Goal: Register for event/course

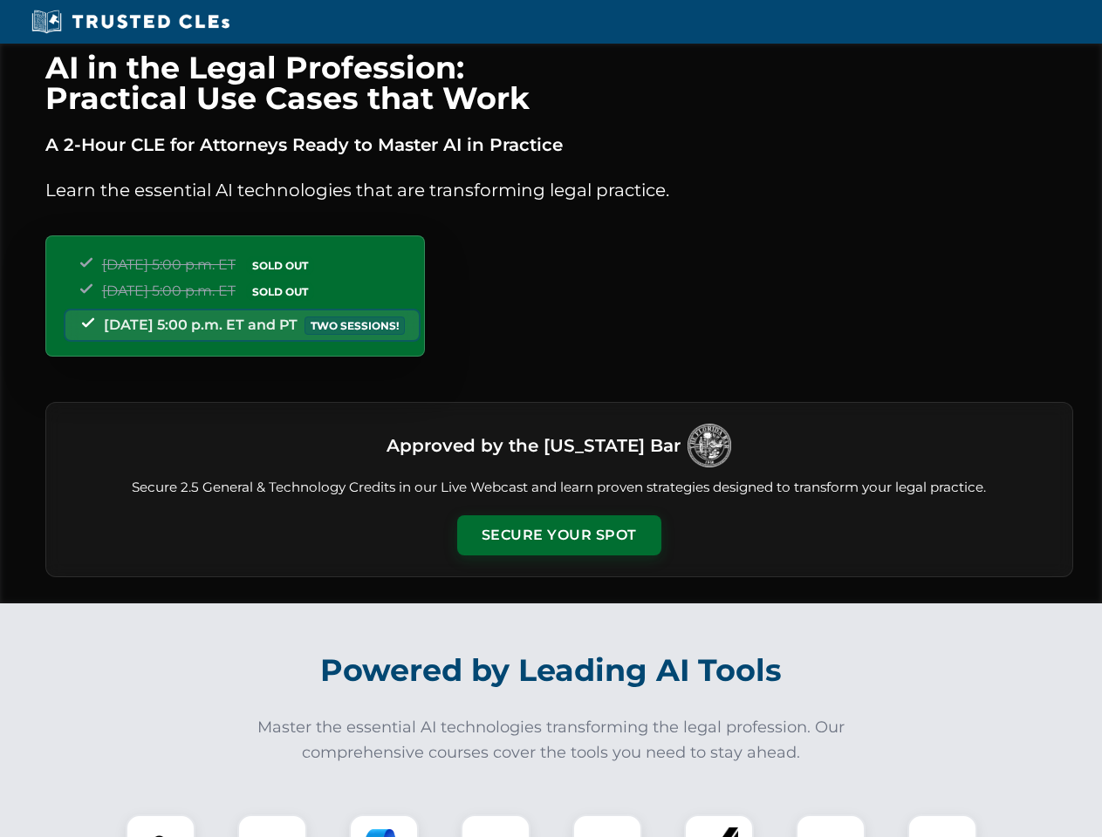
click at [558, 536] on button "Secure Your Spot" at bounding box center [559, 535] width 204 height 40
click at [160, 826] on img at bounding box center [160, 849] width 51 height 51
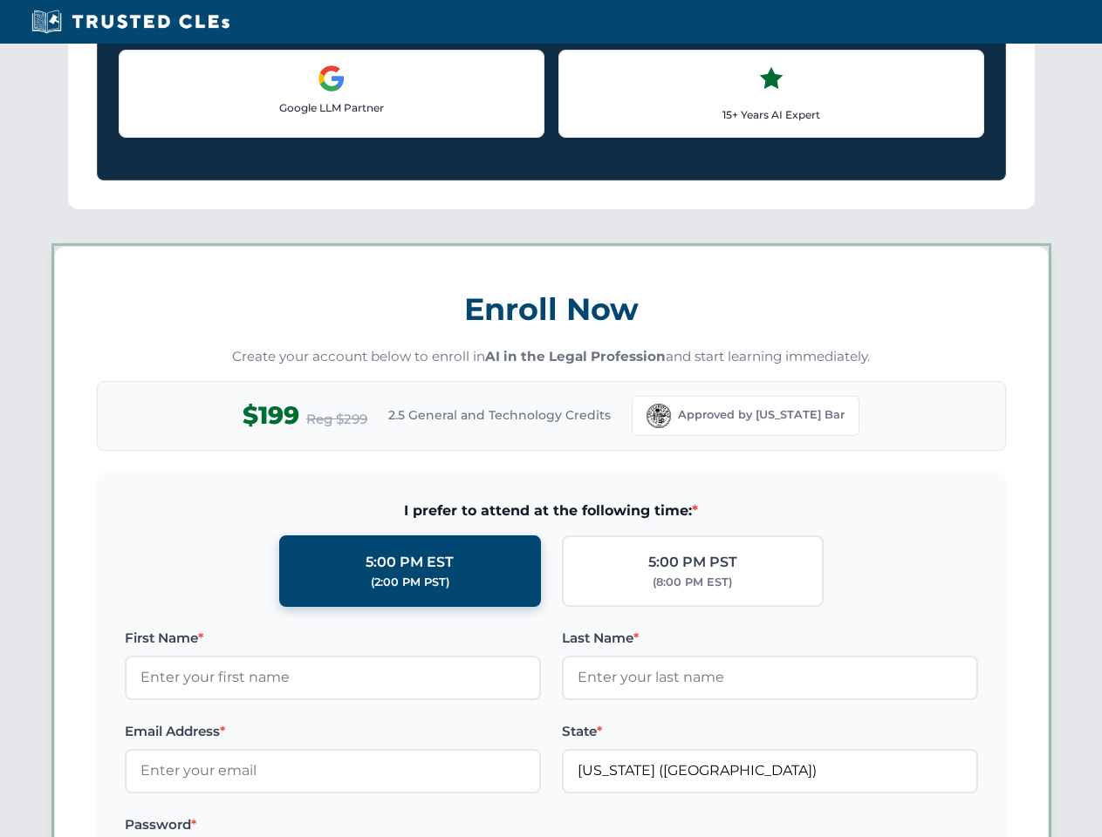
click at [384, 826] on label "Password *" at bounding box center [333, 825] width 416 height 21
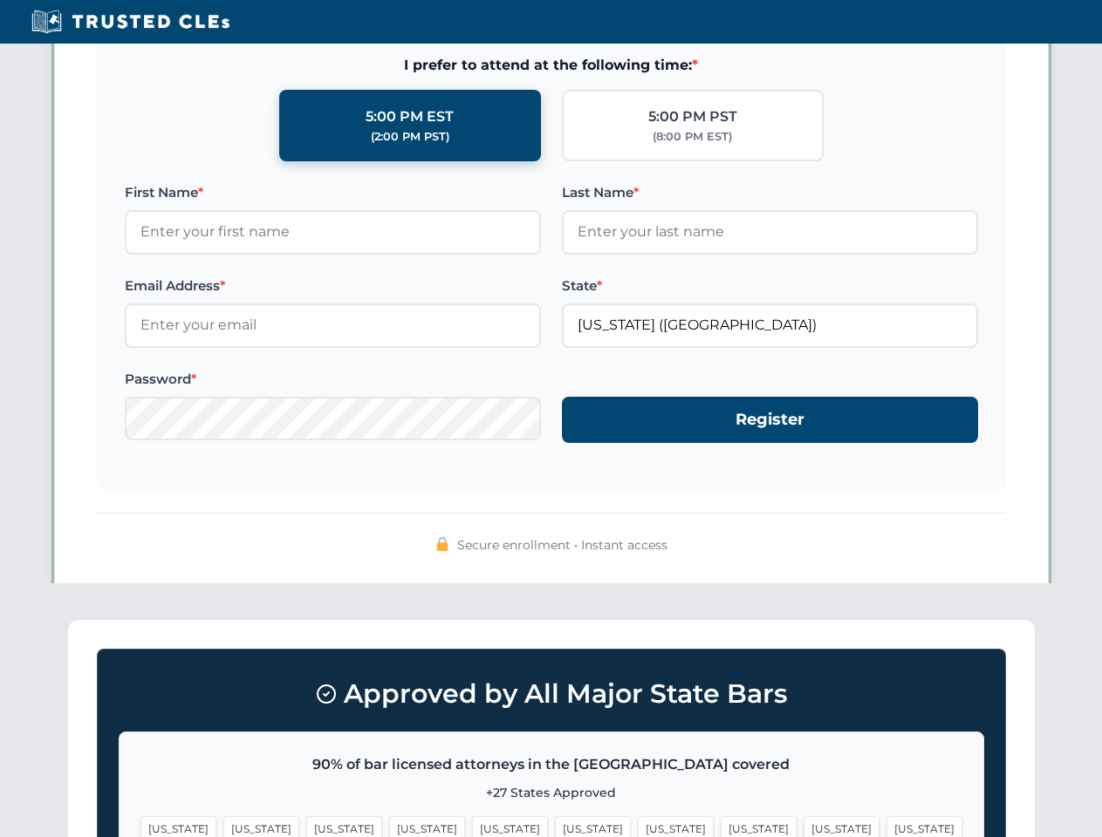
click at [803, 826] on span "[US_STATE]" at bounding box center [841, 828] width 76 height 25
